Goal: Find specific page/section

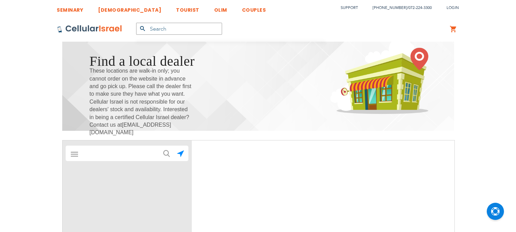
click at [176, 28] on input "text" at bounding box center [179, 29] width 86 height 12
click at [114, 153] on input "text" at bounding box center [127, 154] width 96 height 14
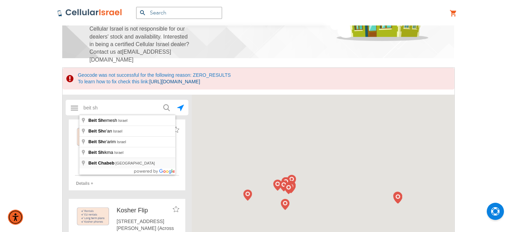
scroll to position [115, 0]
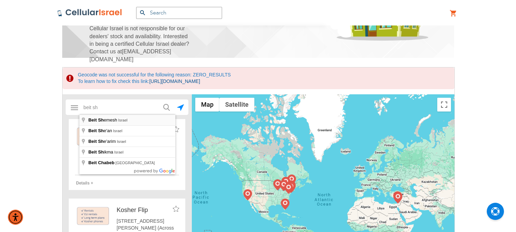
type input "Beit Shemesh, [GEOGRAPHIC_DATA]"
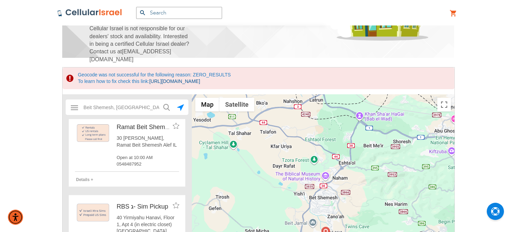
scroll to position [0, 0]
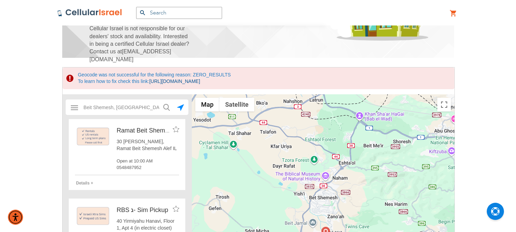
click at [139, 132] on span "Ramat Beit Shemesh Alef" at bounding box center [152, 130] width 71 height 7
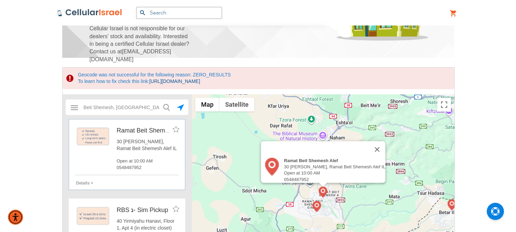
click at [84, 180] on div "Details +" at bounding box center [130, 183] width 109 height 6
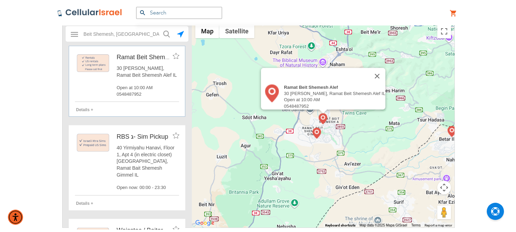
scroll to position [191, 0]
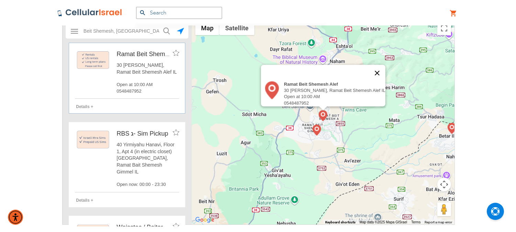
click at [384, 67] on button "Close" at bounding box center [377, 73] width 17 height 17
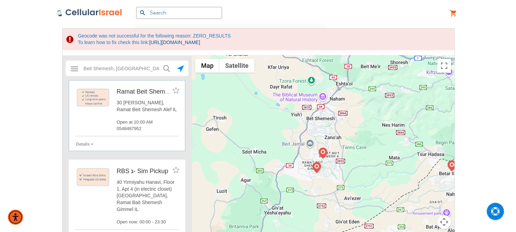
scroll to position [153, 0]
click at [127, 111] on span "30 [PERSON_NAME], Ramat Beit Shemesh Alef IL" at bounding box center [148, 106] width 63 height 13
